Goal: Task Accomplishment & Management: Manage account settings

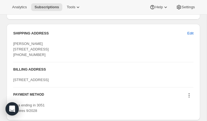
scroll to position [755, 0]
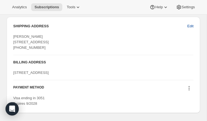
click at [192, 26] on span "Edit" at bounding box center [190, 26] width 6 height 6
select select "AZ"
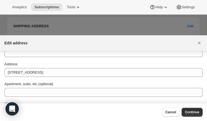
scroll to position [35, 0]
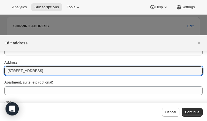
drag, startPoint x: 59, startPoint y: 72, endPoint x: 0, endPoint y: 72, distance: 59.3
click at [0, 72] on html "Analytics Subscriptions Tools Help Settings Skip to content Subscription #78764…" at bounding box center [103, 60] width 207 height 121
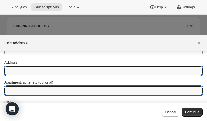
click at [18, 88] on div "Apartment, suite, etc (optional)" at bounding box center [103, 87] width 198 height 15
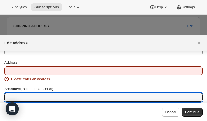
paste input "4345 East 3rd Fairway Drive"
type input "4345 East 3rd Fairway Drive"
drag, startPoint x: 42, startPoint y: 96, endPoint x: 1, endPoint y: 95, distance: 40.5
click at [1, 95] on section "First name Ron Last name Tompkins Company (optional) Address Please enter an ad…" at bounding box center [103, 91] width 207 height 150
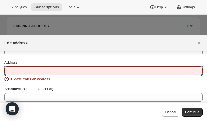
click at [22, 72] on input "Address" at bounding box center [103, 70] width 198 height 9
paste input "4345 East 3rd Fairway Drive"
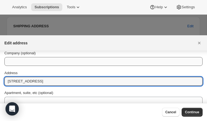
scroll to position [11, 0]
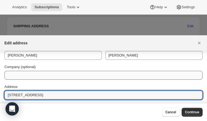
type input "4345 East 3rd Fairway Drive"
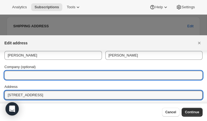
click at [28, 74] on input "Company (optional)" at bounding box center [103, 75] width 198 height 9
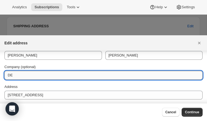
type input "D"
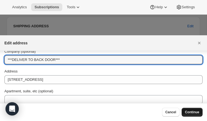
scroll to position [27, 0]
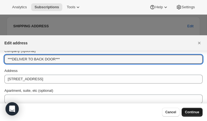
type input "***DELIVER TO BACK DOOR***"
click at [195, 115] on button "Continue" at bounding box center [192, 112] width 21 height 9
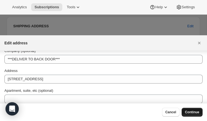
scroll to position [24, 0]
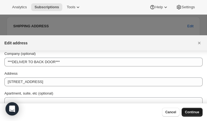
click at [191, 111] on button "Continue" at bounding box center [192, 112] width 21 height 9
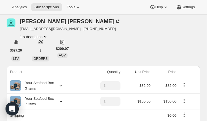
scroll to position [0, 0]
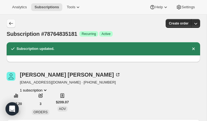
click at [13, 25] on icon "Subscriptions" at bounding box center [11, 24] width 6 height 6
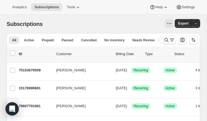
click at [169, 38] on icon "Search and filter results" at bounding box center [167, 40] width 6 height 6
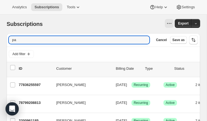
type input "p"
type input "K"
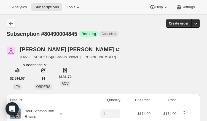
click at [10, 23] on icon "Subscriptions" at bounding box center [11, 24] width 6 height 6
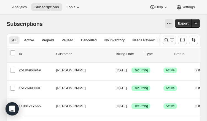
click at [167, 40] on icon "Search and filter results" at bounding box center [167, 40] width 6 height 6
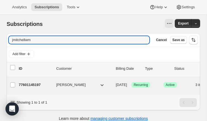
type input "jmitchellwm"
click at [39, 84] on p "77601145197" at bounding box center [35, 85] width 33 height 6
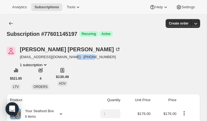
drag, startPoint x: 67, startPoint y: 58, endPoint x: 94, endPoint y: 58, distance: 27.0
click at [94, 58] on div "[PERSON_NAME] [EMAIL_ADDRESS][DOMAIN_NAME] · [PHONE_NUMBER] 1 subscription" at bounding box center [74, 57] width 135 height 21
copy span "3375401253"
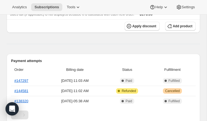
scroll to position [125, 0]
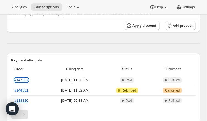
click at [25, 81] on link "#147297" at bounding box center [21, 80] width 14 height 4
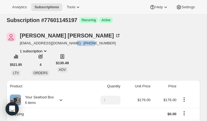
scroll to position [0, 0]
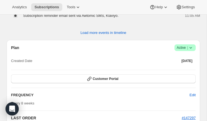
scroll to position [495, 0]
click at [184, 51] on span "Active |" at bounding box center [185, 48] width 17 height 6
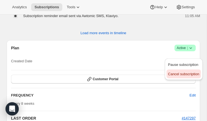
click at [180, 73] on span "Cancel subscription" at bounding box center [183, 74] width 31 height 4
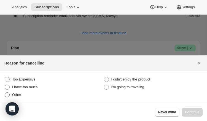
click at [9, 95] on span ":rbk:" at bounding box center [7, 94] width 5 height 5
click at [5, 93] on input "Other" at bounding box center [5, 92] width 0 height 0
radio input "true"
click at [190, 111] on span "Continue" at bounding box center [192, 112] width 14 height 4
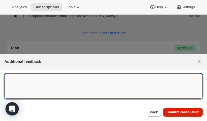
click at [37, 85] on textarea ":rbk:" at bounding box center [103, 86] width 198 height 25
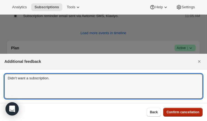
type textarea "Didn't want a subscription."
click at [184, 113] on span "Confirm cancellation" at bounding box center [182, 112] width 33 height 4
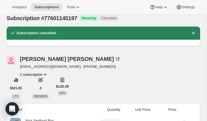
scroll to position [0, 0]
